Goal: Information Seeking & Learning: Check status

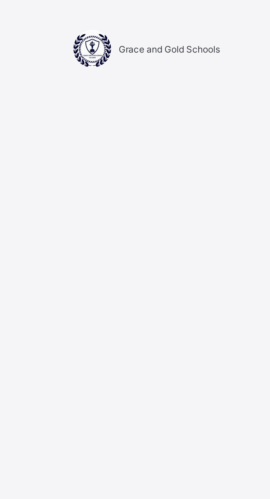
click at [229, 75] on div "Login Email Password View password Forgot your password? Click here Login with …" at bounding box center [180, 254] width 154 height 447
click at [226, 152] on div "Login Email Password View password Forgot your password? Click here Login with …" at bounding box center [180, 254] width 154 height 447
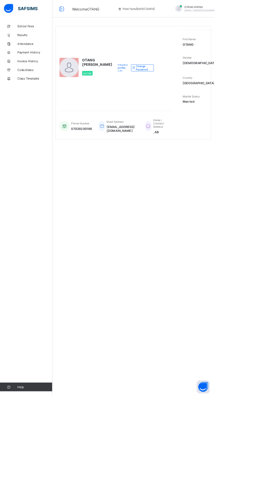
click at [30, 41] on link "Results" at bounding box center [33, 44] width 66 height 11
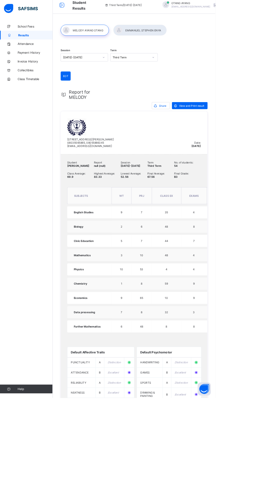
scroll to position [2, 0]
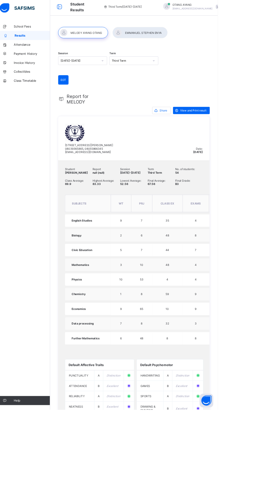
click at [180, 40] on div at bounding box center [175, 41] width 67 height 14
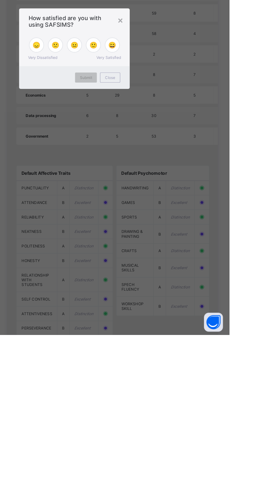
scroll to position [89, 0]
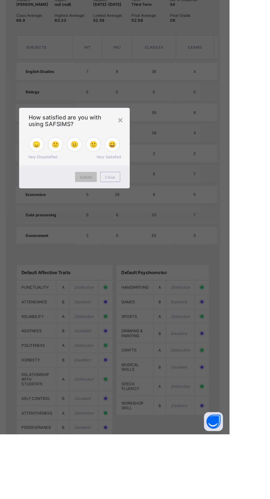
click at [269, 364] on div "× How satisfied are you with using SAFSIMS? 😞 🙁 😐 🙂 😄 Very Dissatisfied Very Sa…" at bounding box center [135, 249] width 270 height 499
click at [177, 229] on div "×" at bounding box center [174, 224] width 5 height 9
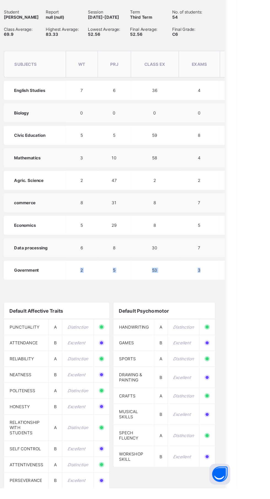
click at [269, 418] on html "Student Results Third Term / 2024-2025 OTANG AYANG emmanuelenya29@gmail.com Sch…" at bounding box center [135, 246] width 270 height 670
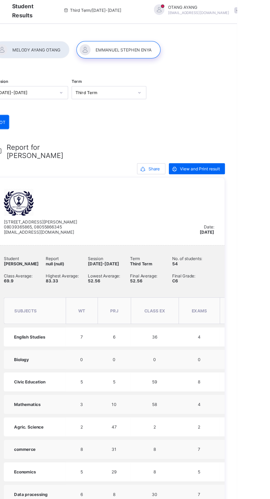
scroll to position [2, 0]
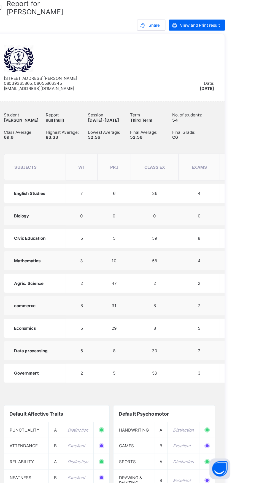
click at [246, 258] on th "EXAMS" at bounding box center [239, 247] width 33 height 21
click at [245, 250] on span "EXAMS" at bounding box center [240, 248] width 12 height 4
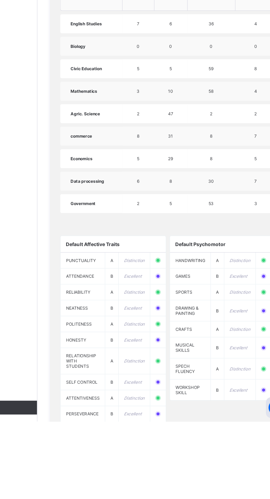
scroll to position [0, 0]
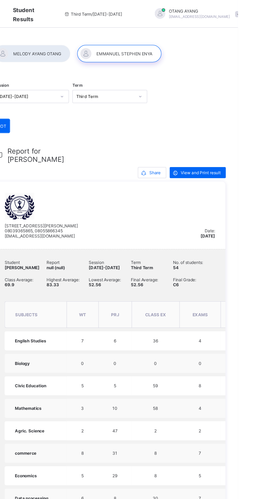
click at [239, 138] on span "View and Print result" at bounding box center [240, 137] width 32 height 4
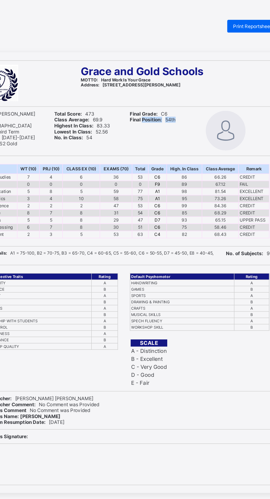
click at [170, 103] on div "Final Grade: C6 Final Position: 54th" at bounding box center [161, 91] width 50 height 34
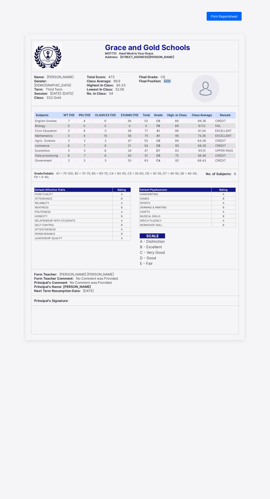
scroll to position [2, 0]
click at [157, 428] on div "Print Reportsheet Grace and Gold Schools MOTTO: Hard Work Is Your Grace Address…" at bounding box center [135, 261] width 270 height 499
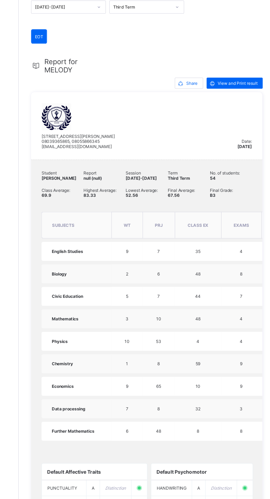
click at [242, 138] on span "View and Print result" at bounding box center [240, 137] width 32 height 4
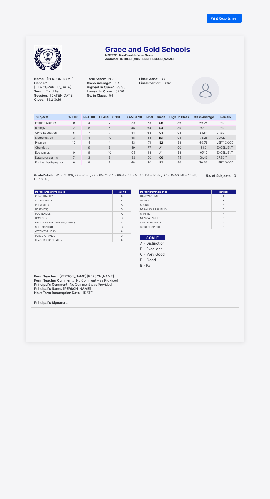
click at [165, 265] on div "SCALE A - Distinction B - Excellent C - Very Good D - Good E - Fair" at bounding box center [187, 250] width 97 height 36
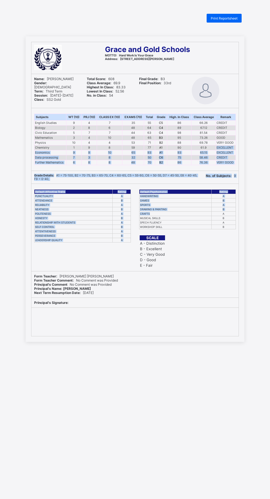
click at [197, 247] on div "SCALE A - Distinction B - Excellent C - Very Good D - Good E - Fair" at bounding box center [187, 250] width 97 height 36
